Goal: Navigation & Orientation: Go to known website

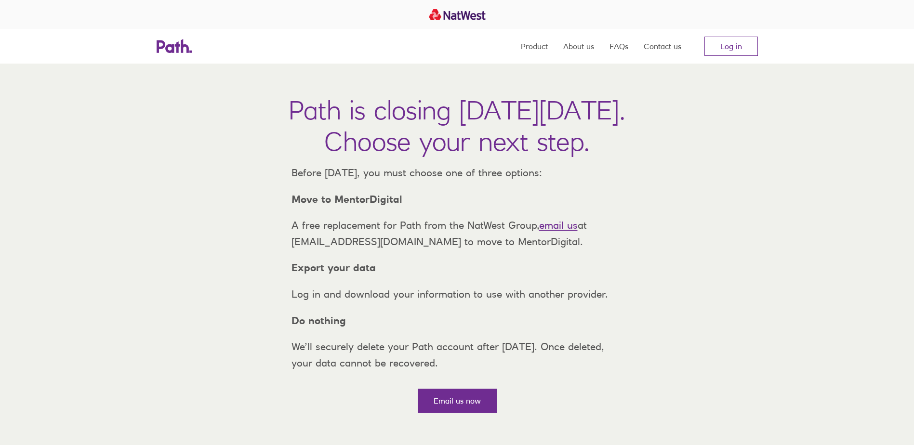
click at [723, 50] on link "Log in" at bounding box center [732, 46] width 54 height 19
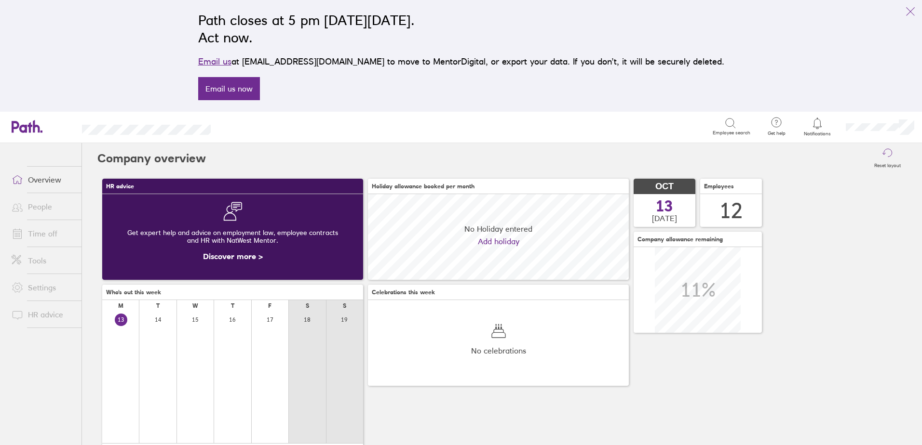
scroll to position [86, 261]
